Goal: Information Seeking & Learning: Check status

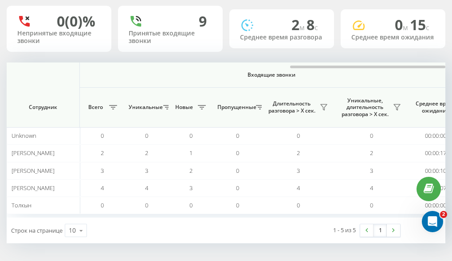
scroll to position [0, 799]
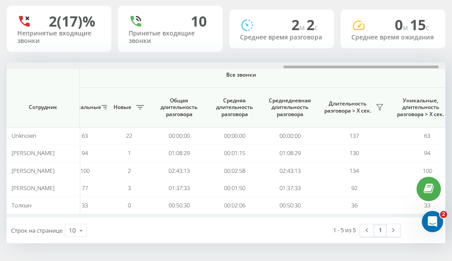
scroll to position [0, 799]
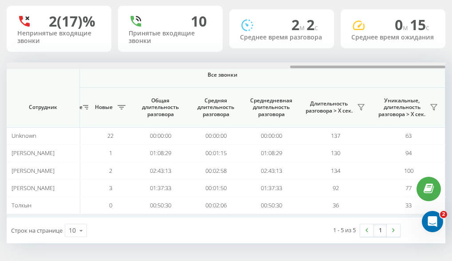
drag, startPoint x: 138, startPoint y: 66, endPoint x: 433, endPoint y: 68, distance: 294.6
click at [433, 68] on div at bounding box center [226, 66] width 439 height 7
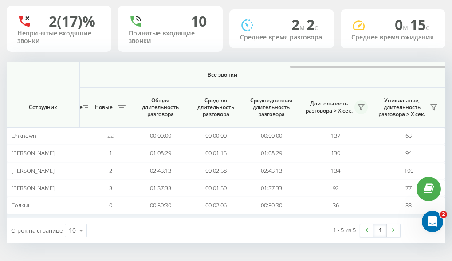
click at [359, 109] on icon at bounding box center [361, 107] width 7 height 7
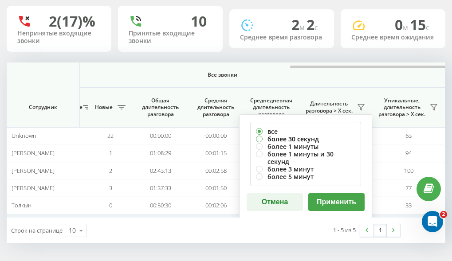
click at [277, 137] on label "более 30 секунд" at bounding box center [305, 139] width 99 height 8
radio input "true"
click at [330, 193] on button "Применить" at bounding box center [336, 202] width 56 height 18
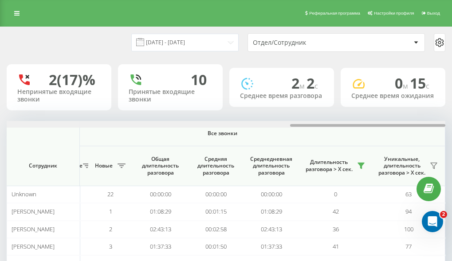
drag, startPoint x: 143, startPoint y: 124, endPoint x: 442, endPoint y: 123, distance: 299.5
click at [450, 118] on div "19.09.2025 - 19.09.2025 Отдел/Сотрудник 2 (17)% Непринятые входящие звонки 10 П…" at bounding box center [226, 173] width 452 height 293
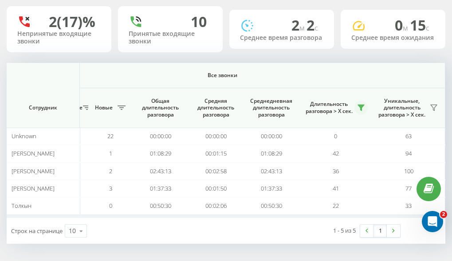
scroll to position [59, 0]
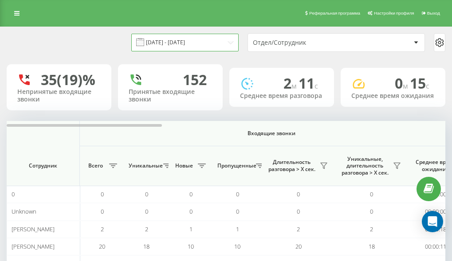
click at [215, 43] on input "[DATE] - [DATE]" at bounding box center [184, 42] width 107 height 17
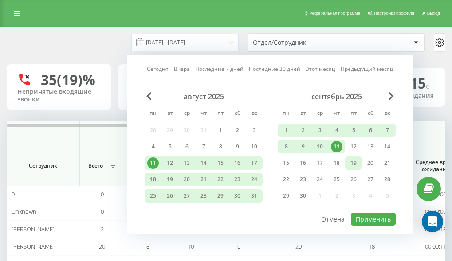
click at [356, 162] on div "19" at bounding box center [354, 164] width 12 height 12
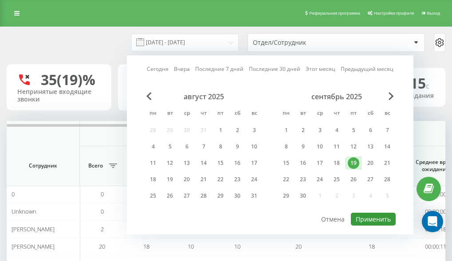
click at [374, 219] on button "Применить" at bounding box center [373, 219] width 45 height 13
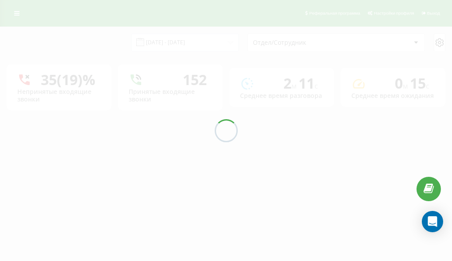
type input "[DATE] - [DATE]"
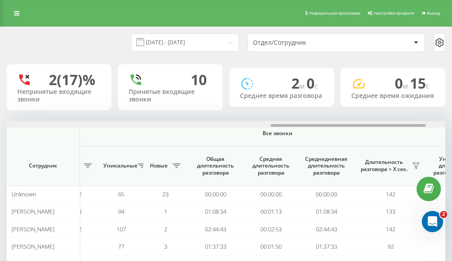
scroll to position [0, 799]
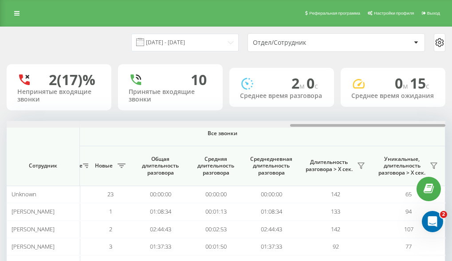
drag, startPoint x: 164, startPoint y: 124, endPoint x: 452, endPoint y: 122, distance: 288.0
click at [452, 120] on html "[DOMAIN_NAME] Проекты [DOMAIN_NAME] Дашборд Центр обращений Аналитика Ваши отче…" at bounding box center [226, 130] width 452 height 261
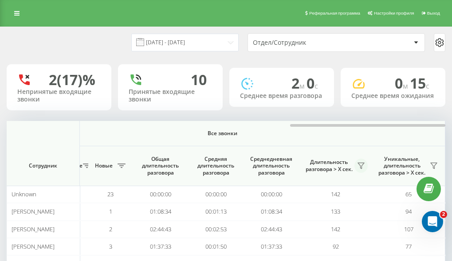
click at [358, 167] on icon at bounding box center [361, 165] width 7 height 7
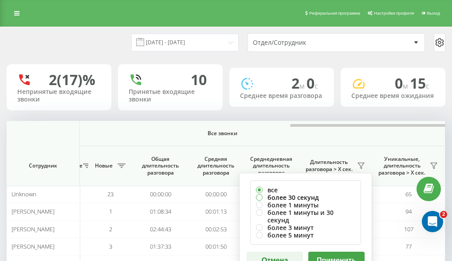
click at [286, 198] on label "более 30 секунд" at bounding box center [305, 198] width 99 height 8
radio input "true"
click at [337, 252] on button "Применить" at bounding box center [336, 261] width 56 height 18
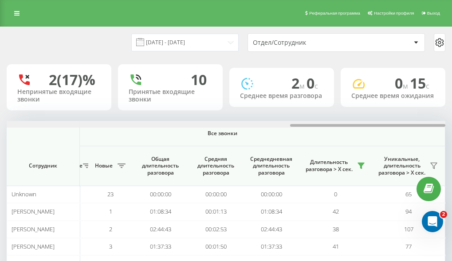
drag, startPoint x: 149, startPoint y: 124, endPoint x: 445, endPoint y: 118, distance: 295.6
click at [445, 118] on div "[DATE] - [DATE] Отдел/Сотрудник 2 (17)% Непринятые входящие звонки 10 Принятые …" at bounding box center [226, 164] width 439 height 275
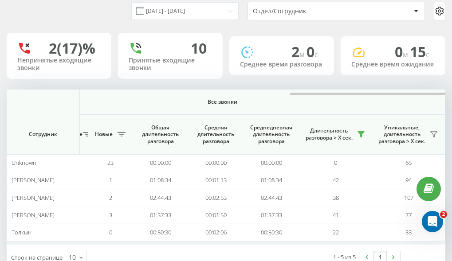
scroll to position [44, 0]
